Goal: Task Accomplishment & Management: Use online tool/utility

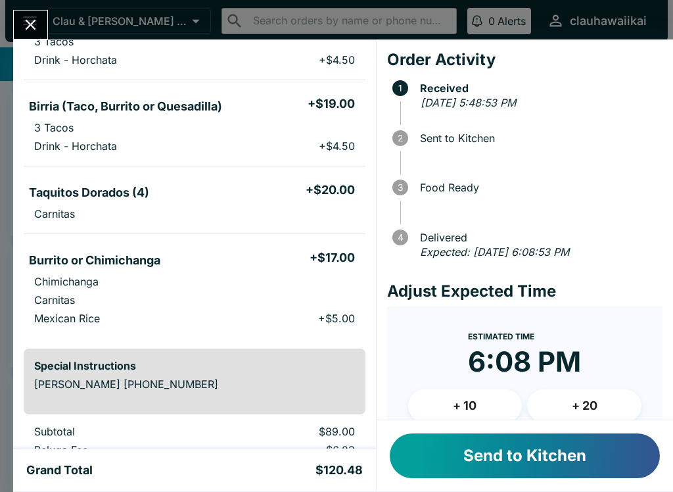
scroll to position [162, 0]
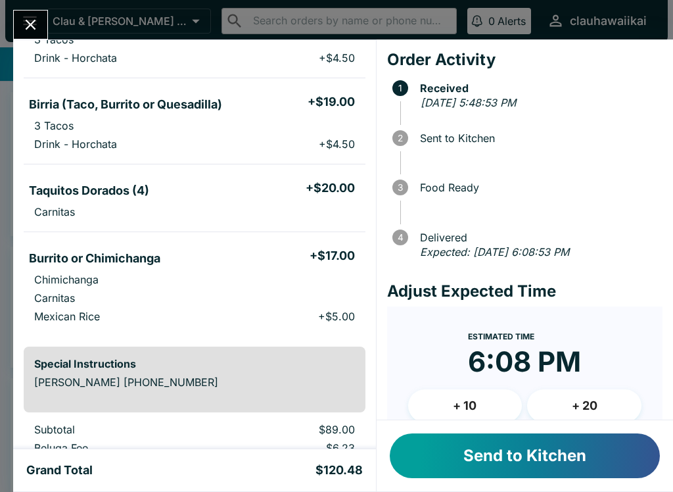
click at [446, 449] on button "Send to Kitchen" at bounding box center [525, 455] width 270 height 45
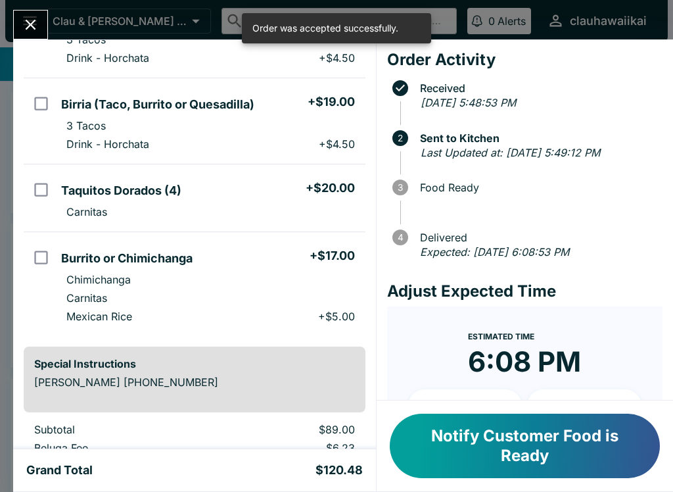
click at [28, 20] on icon "Close" at bounding box center [31, 25] width 18 height 18
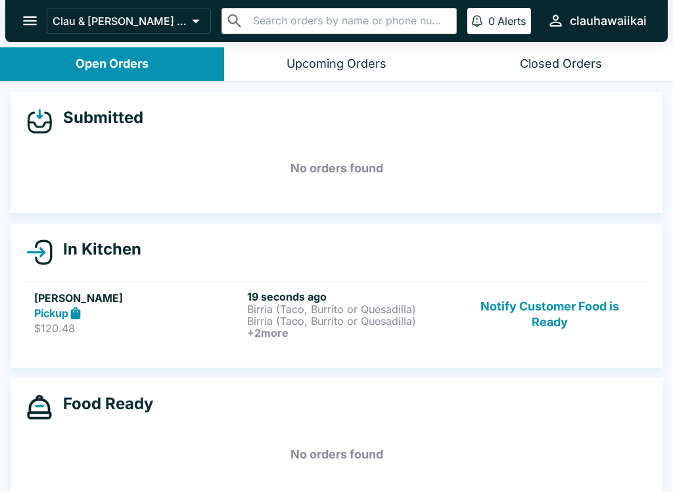
click at [156, 319] on div "Pickup" at bounding box center [138, 313] width 208 height 15
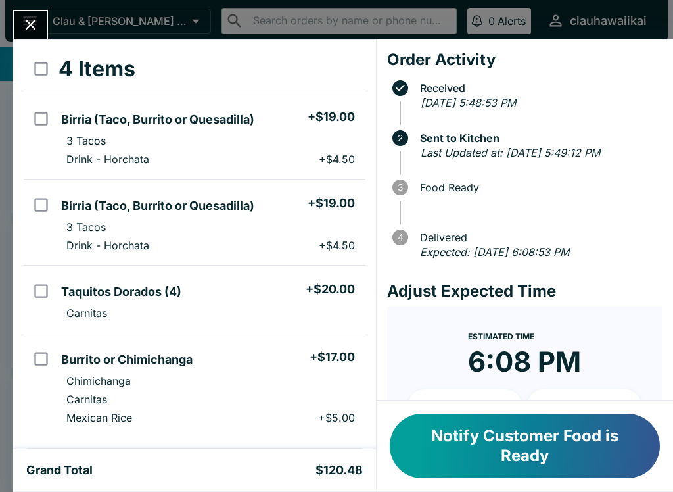
scroll to position [68, 0]
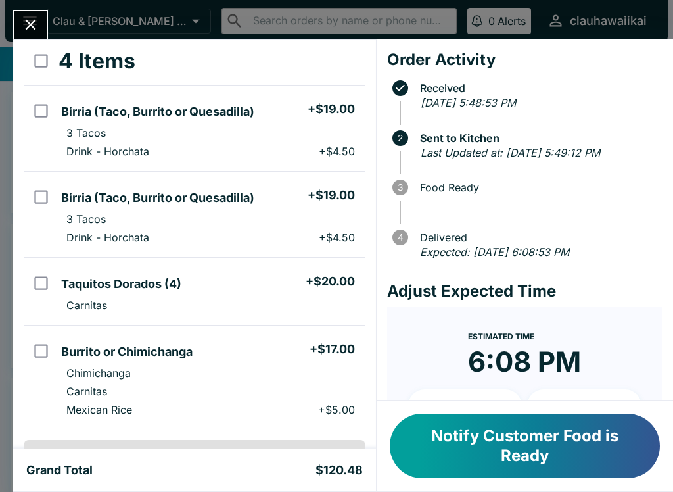
click at [26, 26] on icon "Close" at bounding box center [31, 25] width 18 height 18
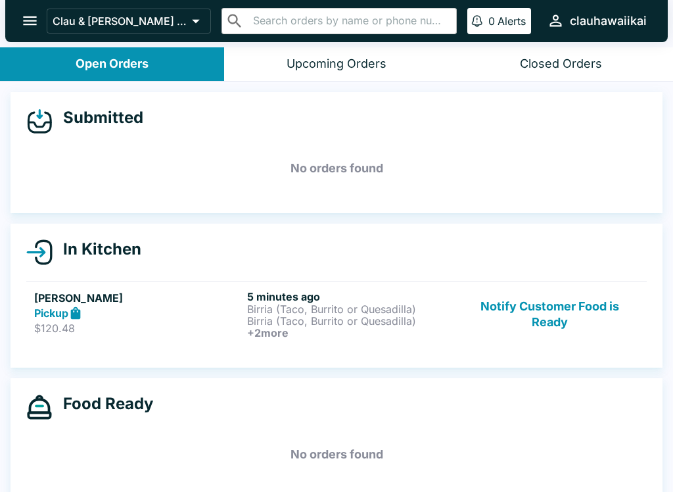
click at [195, 319] on div "Pickup" at bounding box center [138, 313] width 208 height 15
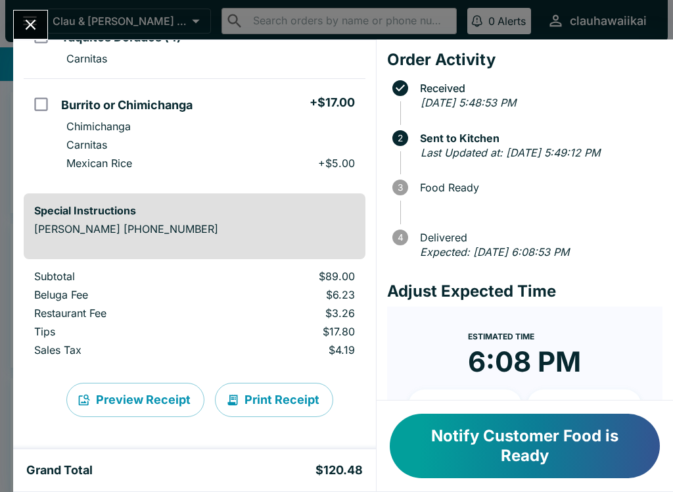
scroll to position [315, 0]
click at [302, 408] on button "Print Receipt" at bounding box center [274, 400] width 118 height 34
click at [580, 442] on button "Notify Customer Food is Ready" at bounding box center [525, 445] width 270 height 64
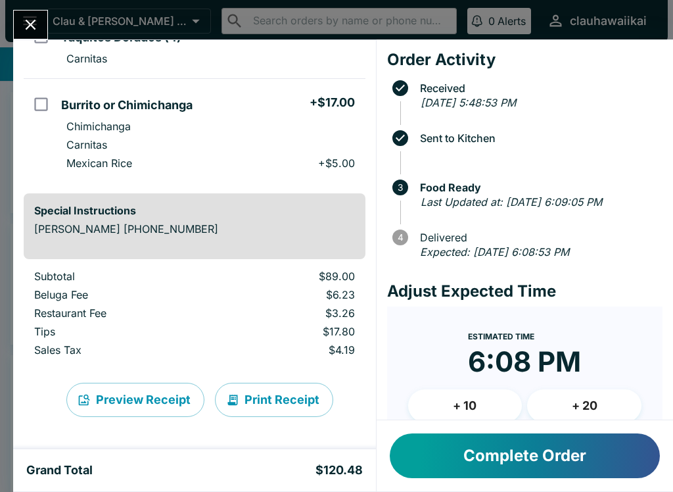
click at [43, 18] on button "Close" at bounding box center [31, 25] width 34 height 28
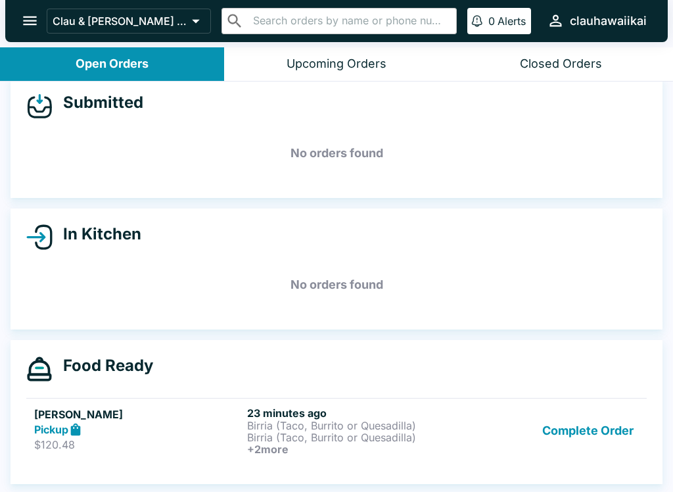
scroll to position [15, 0]
